Goal: Complete application form: Complete application form

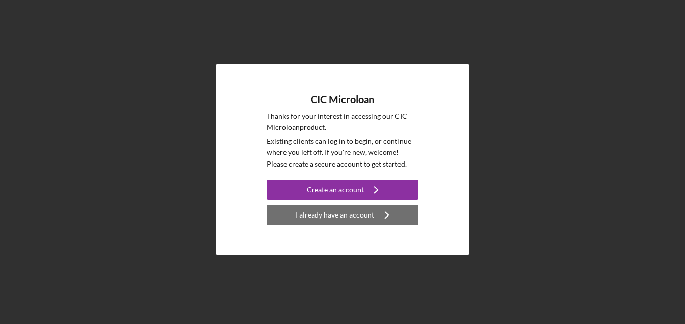
click at [327, 219] on div "I already have an account" at bounding box center [334, 215] width 79 height 20
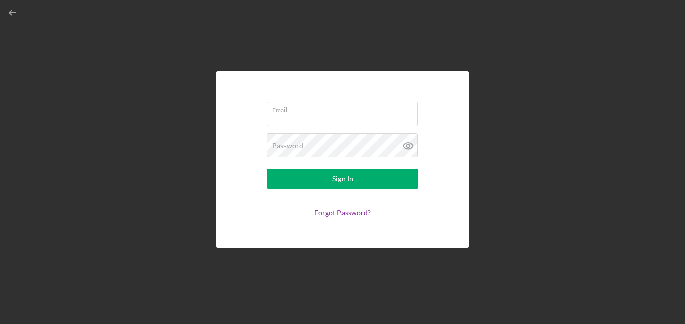
type input "[EMAIL_ADDRESS][DOMAIN_NAME]"
click at [411, 149] on icon at bounding box center [407, 145] width 25 height 25
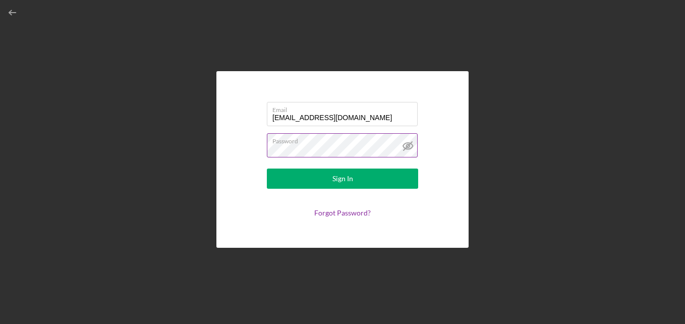
click at [411, 149] on icon at bounding box center [407, 145] width 25 height 25
